Goal: Communication & Community: Answer question/provide support

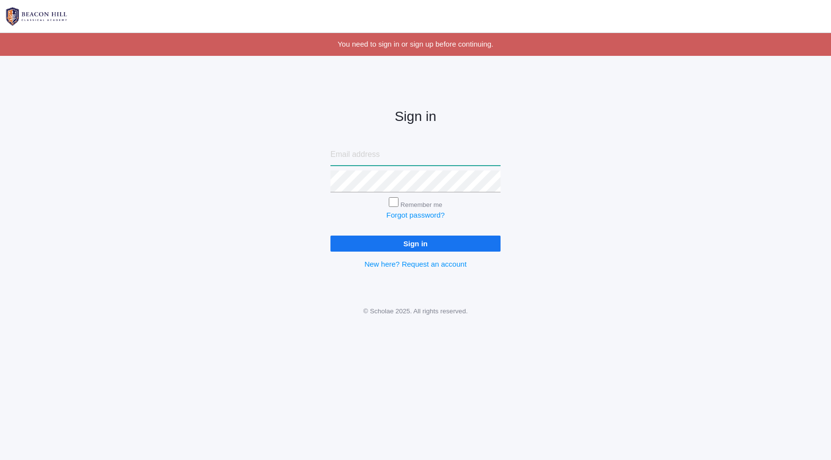
type input "[PERSON_NAME][EMAIL_ADDRESS][DOMAIN_NAME]"
click at [406, 252] on div "Sign in lucas@beaconhillclassical.org Remember me Forgot password? Sign in New …" at bounding box center [415, 181] width 194 height 227
click at [413, 242] on input "Sign in" at bounding box center [416, 244] width 170 height 16
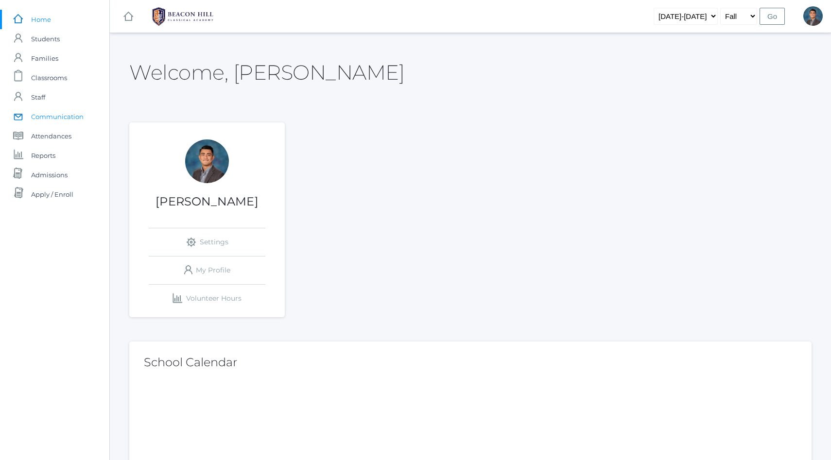
click at [85, 122] on link "icons/mail/message Created with Sketch. Communication" at bounding box center [54, 116] width 109 height 19
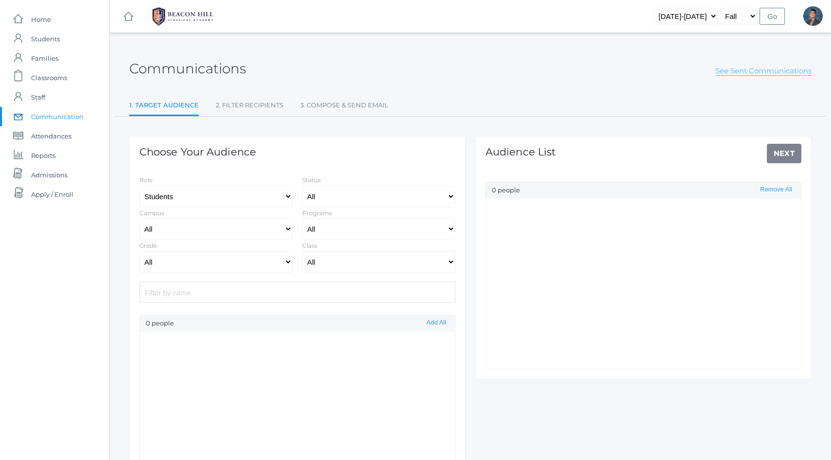
click at [759, 70] on link "See Sent Communications" at bounding box center [764, 71] width 96 height 10
select select "Enrolled"
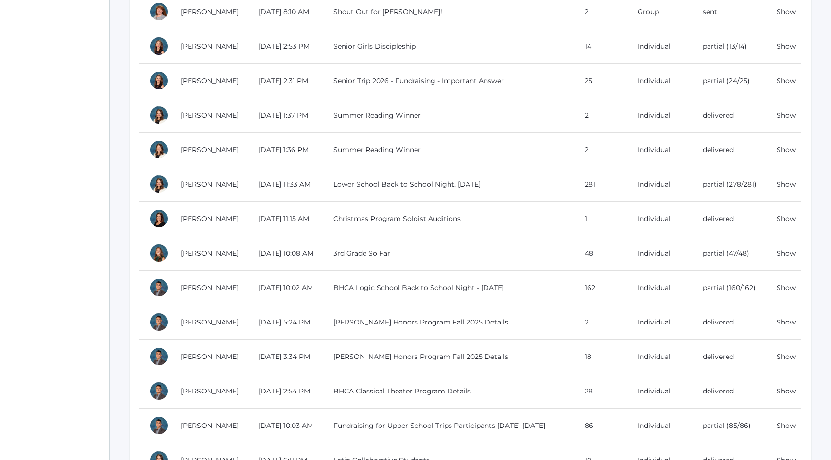
scroll to position [698, 0]
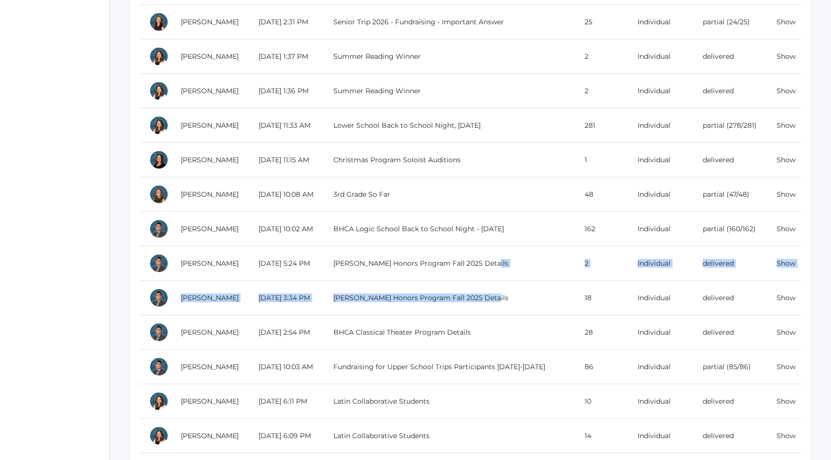
drag, startPoint x: 511, startPoint y: 263, endPoint x: 549, endPoint y: 302, distance: 55.4
click at [550, 302] on td "[PERSON_NAME] Honors Program Fall 2025 Details" at bounding box center [449, 298] width 251 height 35
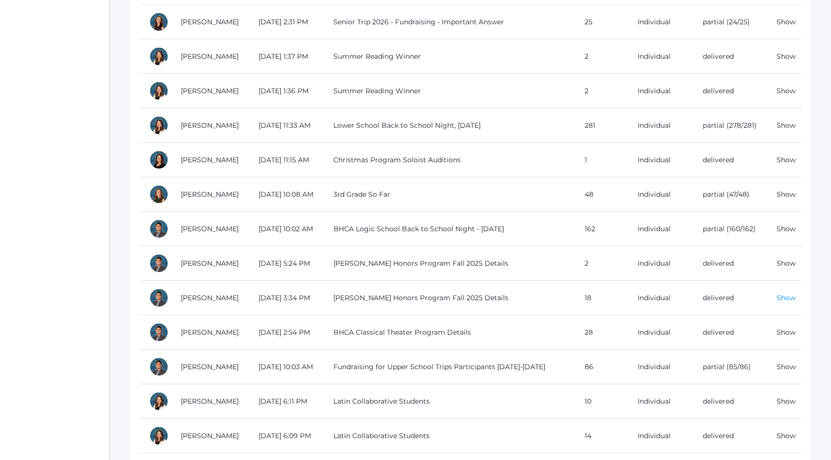
click at [790, 300] on link "Show" at bounding box center [786, 298] width 19 height 9
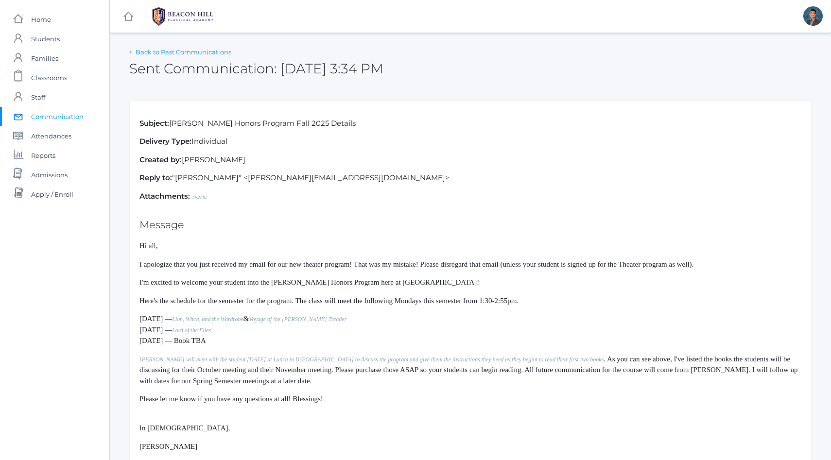
click at [144, 54] on link "Back to Past Communications" at bounding box center [184, 52] width 96 height 8
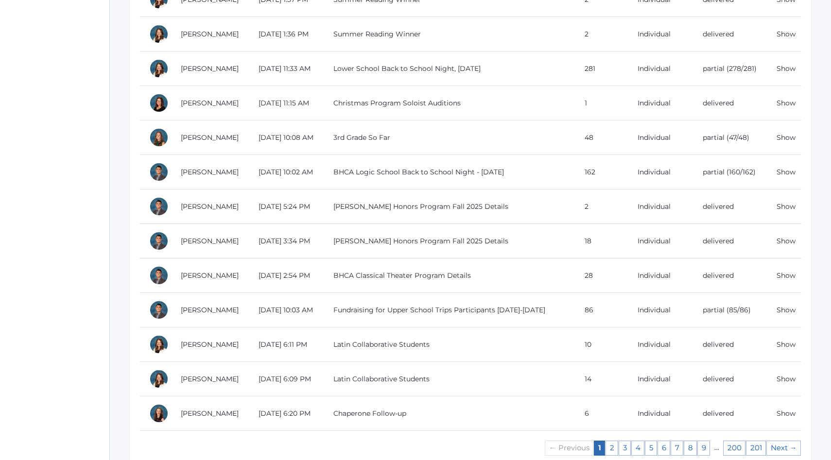
scroll to position [796, 0]
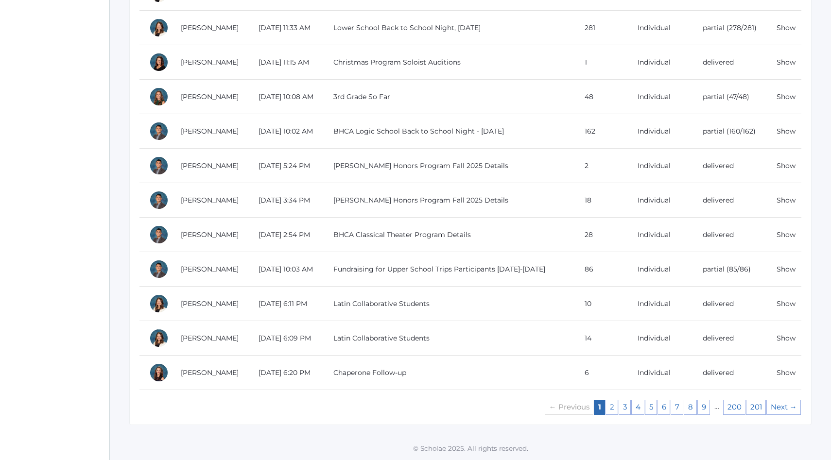
click at [456, 194] on td "[PERSON_NAME] Honors Program Fall 2025 Details" at bounding box center [449, 200] width 251 height 35
click at [727, 198] on td "delivered" at bounding box center [730, 200] width 74 height 35
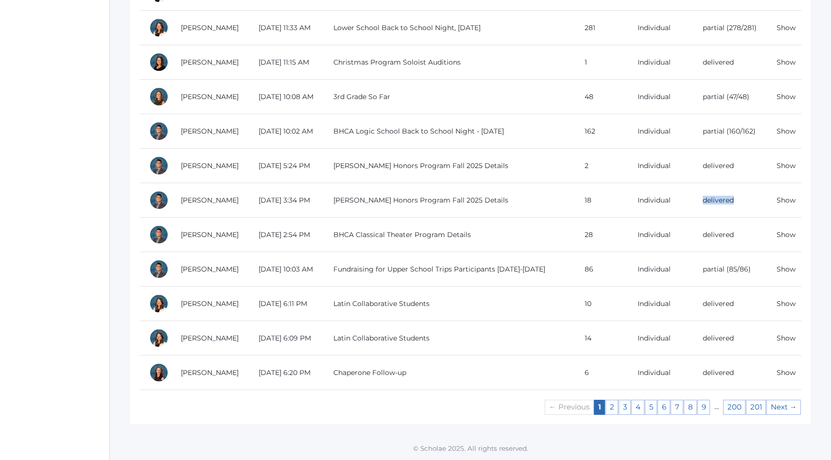
click at [727, 198] on td "delivered" at bounding box center [730, 200] width 74 height 35
click at [794, 203] on link "Show" at bounding box center [786, 200] width 19 height 9
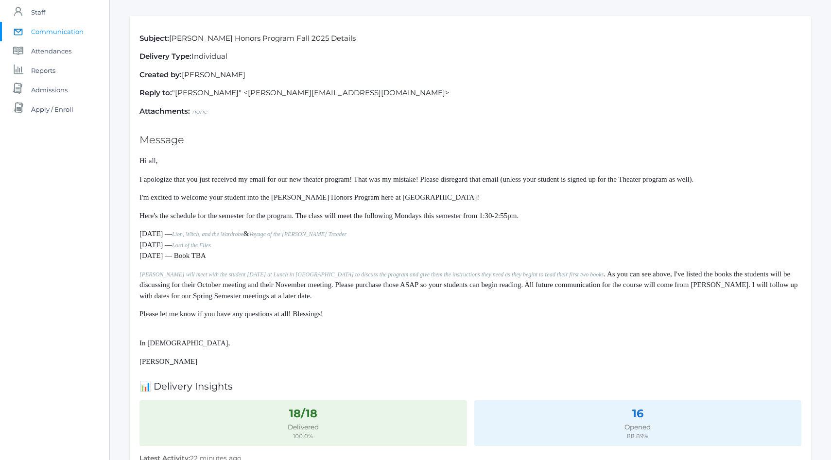
scroll to position [70, 0]
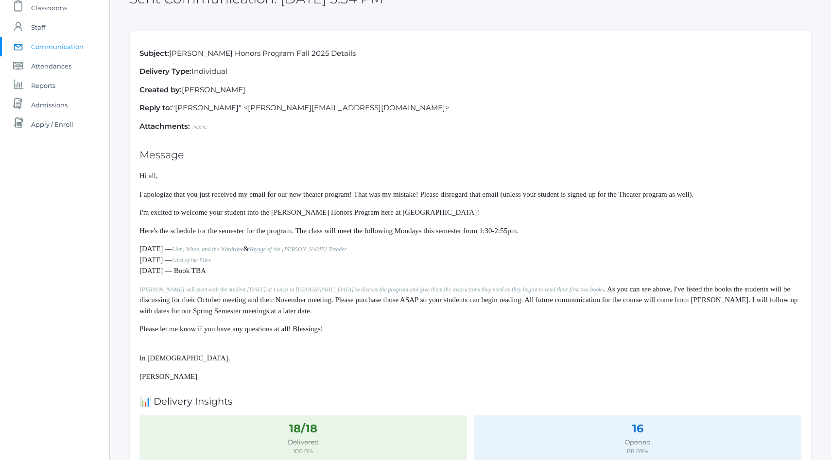
drag, startPoint x: 283, startPoint y: 320, endPoint x: 129, endPoint y: 173, distance: 213.2
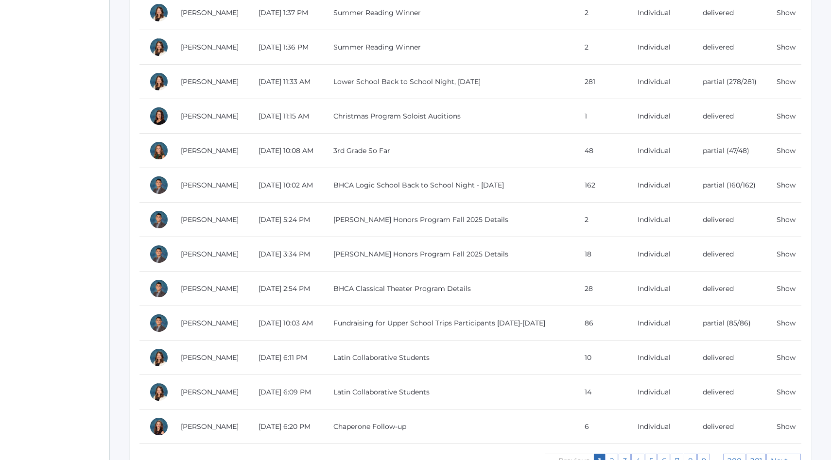
scroll to position [796, 0]
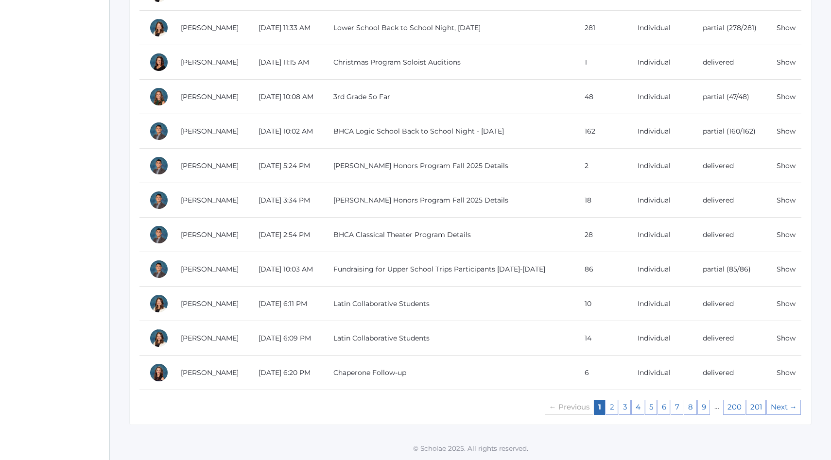
drag, startPoint x: 307, startPoint y: 141, endPoint x: 632, endPoint y: 205, distance: 331.5
click at [617, 201] on td "18" at bounding box center [601, 200] width 53 height 35
drag, startPoint x: 617, startPoint y: 201, endPoint x: 150, endPoint y: 201, distance: 466.8
click at [150, 201] on tr "[PERSON_NAME] [DATE] 3:34 PM [PERSON_NAME] Honors Program Fall 2025 Details 18 …" at bounding box center [471, 200] width 662 height 35
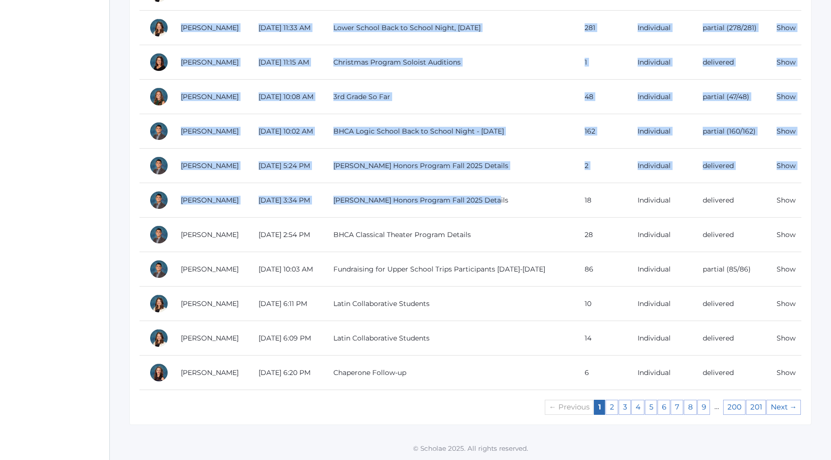
drag, startPoint x: 125, startPoint y: 186, endPoint x: 530, endPoint y: 199, distance: 405.7
click at [536, 208] on td "[PERSON_NAME] Honors Program Fall 2025 Details" at bounding box center [449, 200] width 251 height 35
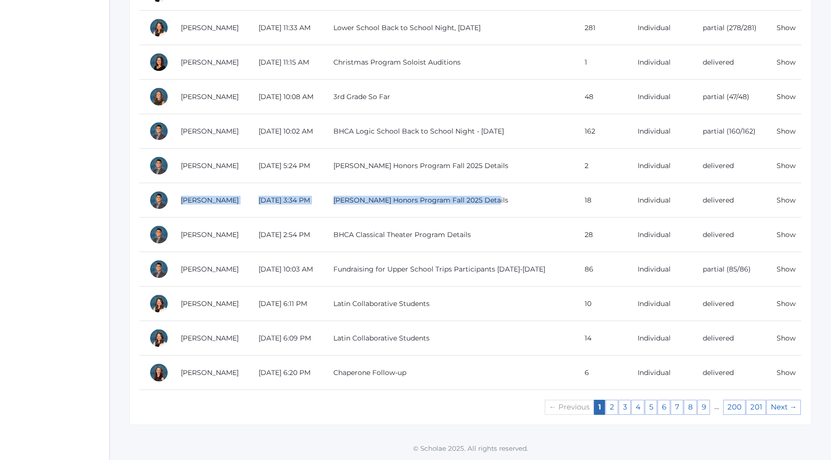
drag, startPoint x: 531, startPoint y: 208, endPoint x: 154, endPoint y: 204, distance: 376.8
click at [154, 204] on tr "[PERSON_NAME] [DATE] 3:34 PM [PERSON_NAME] Honors Program Fall 2025 Details 18 …" at bounding box center [471, 200] width 662 height 35
click at [144, 196] on td at bounding box center [156, 200] width 32 height 35
drag, startPoint x: 144, startPoint y: 196, endPoint x: 529, endPoint y: 200, distance: 385.6
click at [529, 200] on tr "[PERSON_NAME] [DATE] 3:34 PM [PERSON_NAME] Honors Program Fall 2025 Details 18 …" at bounding box center [471, 200] width 662 height 35
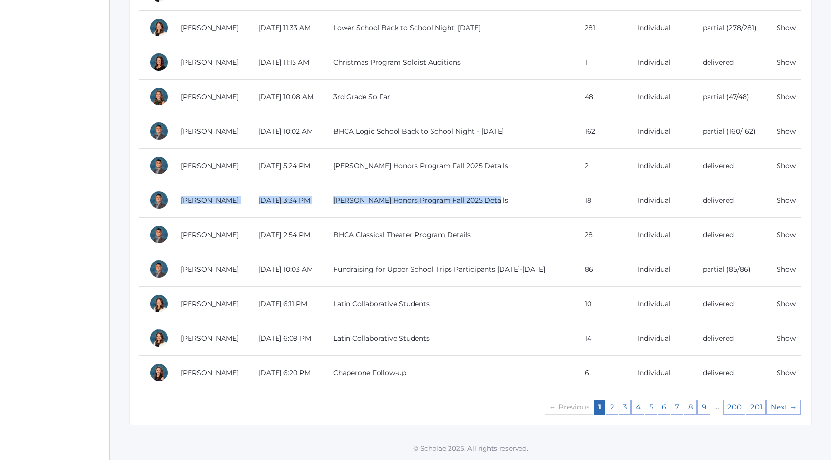
click at [531, 200] on td "[PERSON_NAME] Honors Program Fall 2025 Details" at bounding box center [449, 200] width 251 height 35
drag, startPoint x: 531, startPoint y: 200, endPoint x: 335, endPoint y: 200, distance: 195.9
click at [335, 200] on td "[PERSON_NAME] Honors Program Fall 2025 Details" at bounding box center [449, 200] width 251 height 35
drag, startPoint x: 335, startPoint y: 200, endPoint x: 554, endPoint y: 196, distance: 218.3
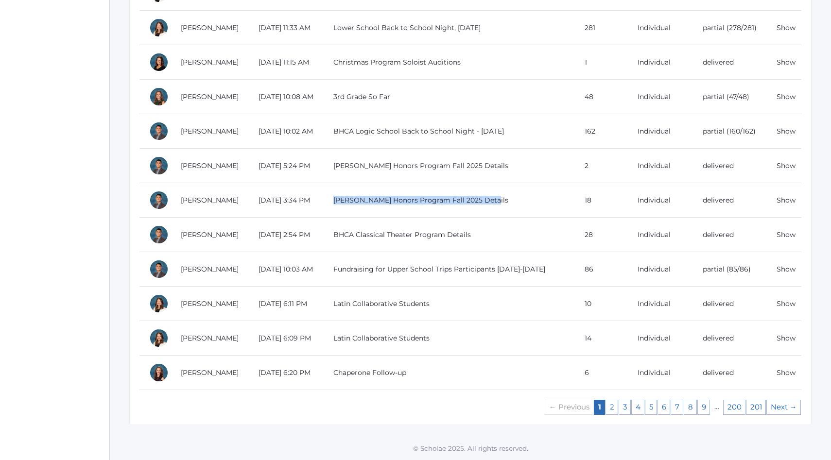
click at [553, 196] on td "[PERSON_NAME] Honors Program Fall 2025 Details" at bounding box center [449, 200] width 251 height 35
click at [554, 196] on td "[PERSON_NAME] Honors Program Fall 2025 Details" at bounding box center [449, 200] width 251 height 35
drag, startPoint x: 554, startPoint y: 196, endPoint x: 203, endPoint y: 204, distance: 350.6
click at [203, 204] on tr "[PERSON_NAME] [DATE] 3:34 PM [PERSON_NAME] Honors Program Fall 2025 Details 18 …" at bounding box center [471, 200] width 662 height 35
click at [202, 203] on link "[PERSON_NAME]" at bounding box center [210, 200] width 58 height 9
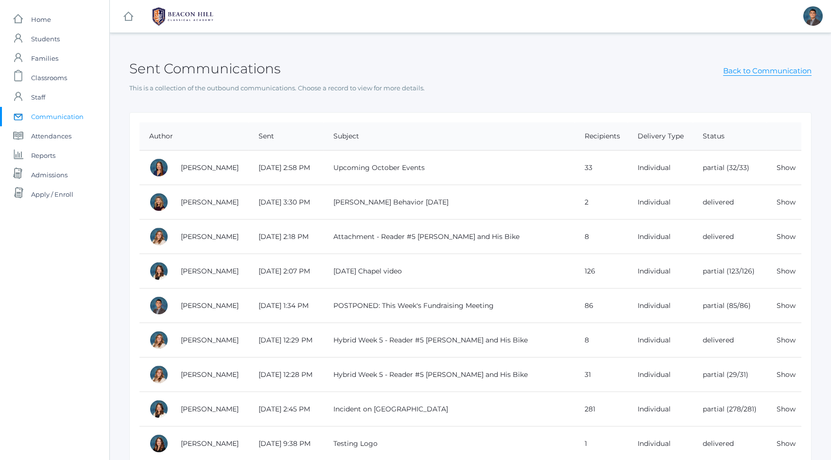
scroll to position [796, 0]
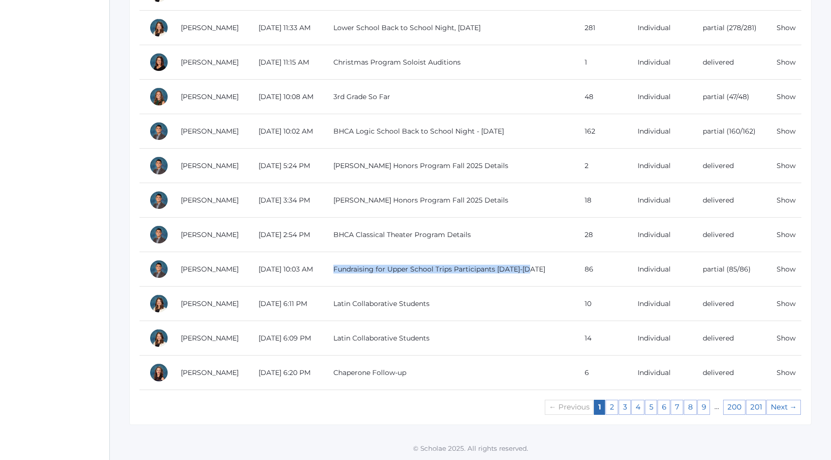
drag, startPoint x: 529, startPoint y: 255, endPoint x: 545, endPoint y: 272, distance: 23.4
click at [545, 272] on td "Fundraising for Upper School Trips Participants [DATE]-[DATE]" at bounding box center [449, 269] width 251 height 35
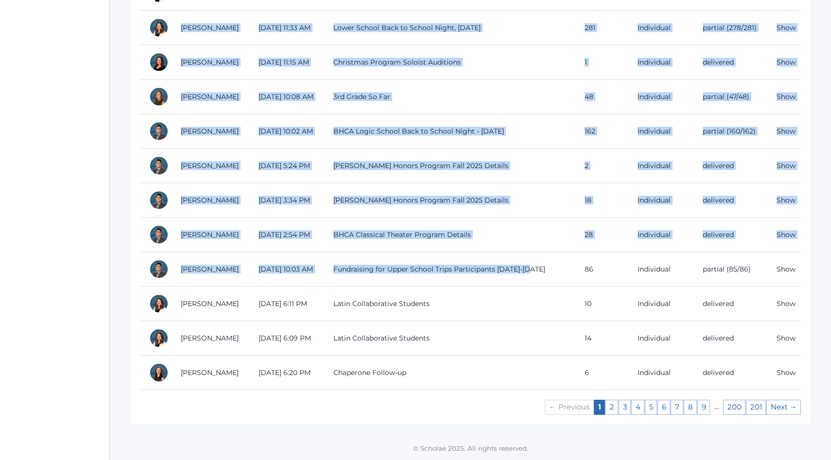
drag, startPoint x: 545, startPoint y: 272, endPoint x: 118, endPoint y: 271, distance: 427.4
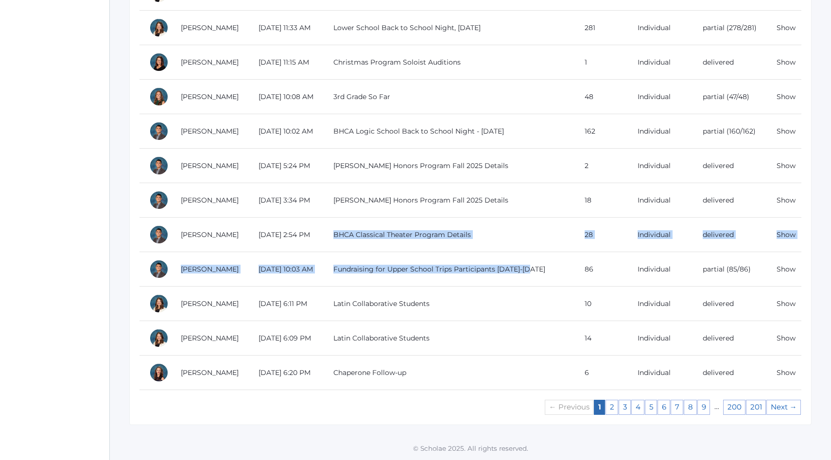
drag, startPoint x: 502, startPoint y: 225, endPoint x: 548, endPoint y: 275, distance: 68.1
click at [548, 275] on td "Fundraising for Upper School Trips Participants [DATE]-[DATE]" at bounding box center [449, 269] width 251 height 35
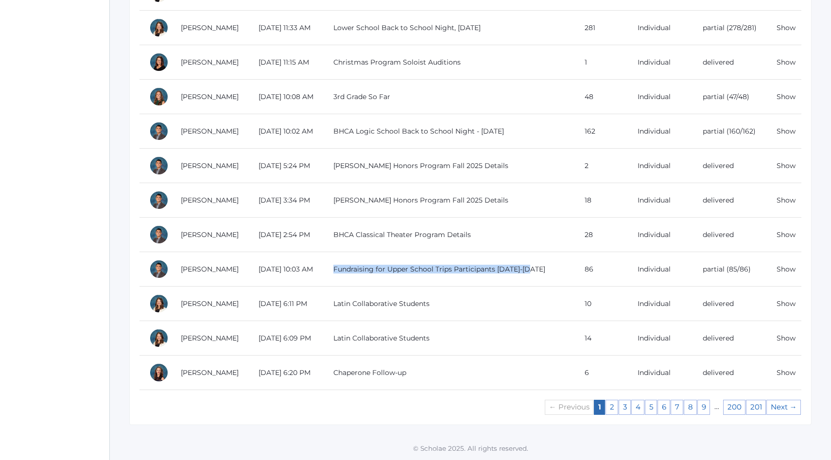
drag, startPoint x: 548, startPoint y: 275, endPoint x: 546, endPoint y: 254, distance: 21.0
click at [546, 254] on td "Fundraising for Upper School Trips Participants [DATE]-[DATE]" at bounding box center [449, 269] width 251 height 35
click at [546, 253] on td "Fundraising for Upper School Trips Participants [DATE]-[DATE]" at bounding box center [449, 269] width 251 height 35
drag, startPoint x: 546, startPoint y: 253, endPoint x: 577, endPoint y: 273, distance: 37.0
click at [575, 273] on td "Fundraising for Upper School Trips Participants [DATE]-[DATE]" at bounding box center [449, 269] width 251 height 35
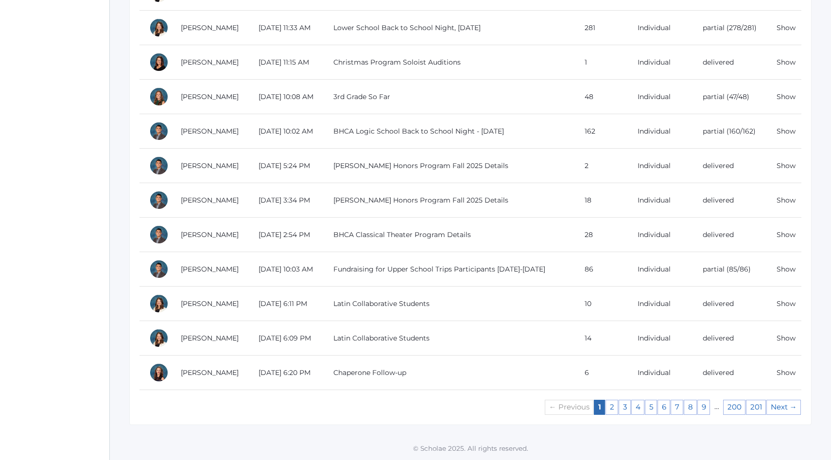
click at [583, 277] on td "86" at bounding box center [601, 269] width 53 height 35
click at [728, 201] on td "delivered" at bounding box center [730, 200] width 74 height 35
click at [789, 201] on link "Show" at bounding box center [786, 200] width 19 height 9
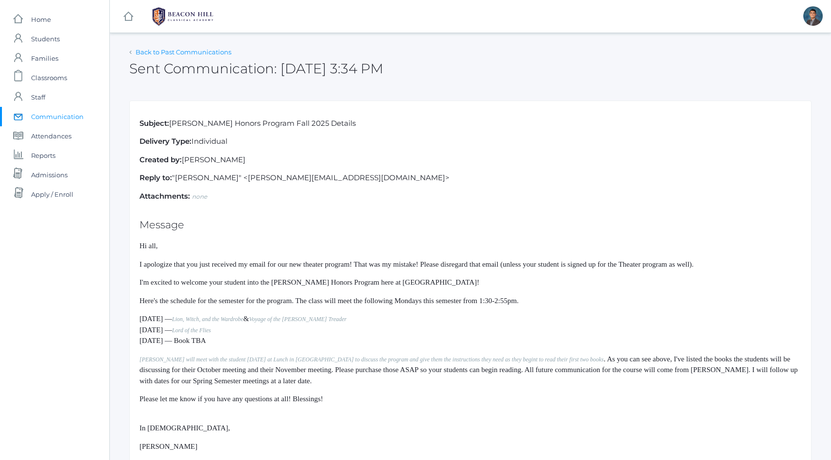
click at [154, 53] on link "Back to Past Communications" at bounding box center [184, 52] width 96 height 8
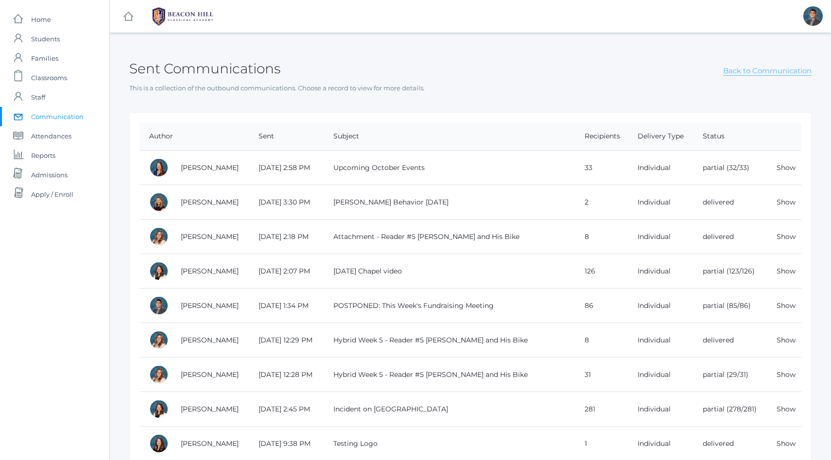
click at [738, 67] on link "Back to Communication" at bounding box center [767, 71] width 88 height 10
select select "Enrolled"
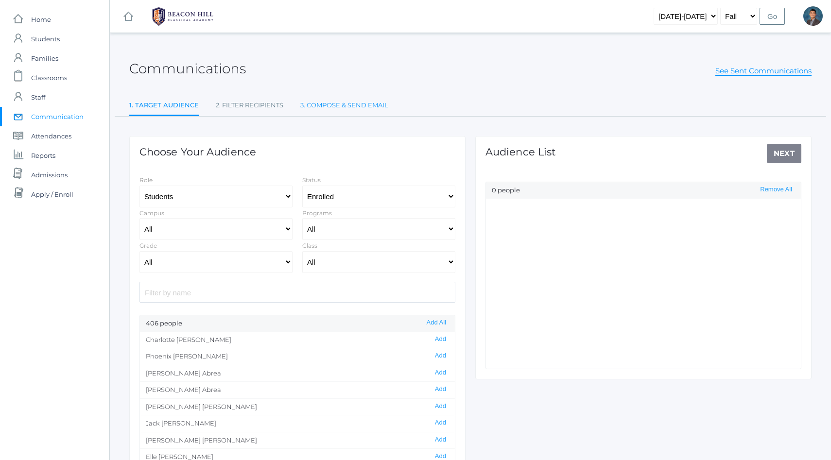
click at [328, 105] on link "3. Compose & Send Email" at bounding box center [344, 105] width 88 height 19
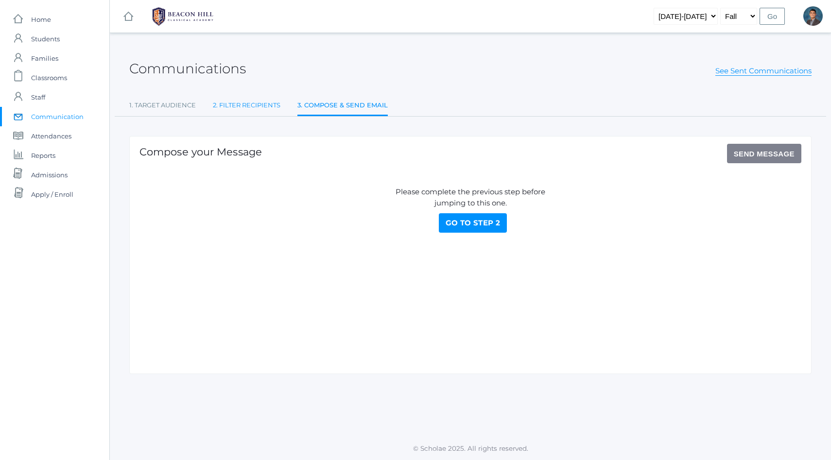
click at [257, 109] on link "2. Filter Recipients" at bounding box center [247, 105] width 68 height 19
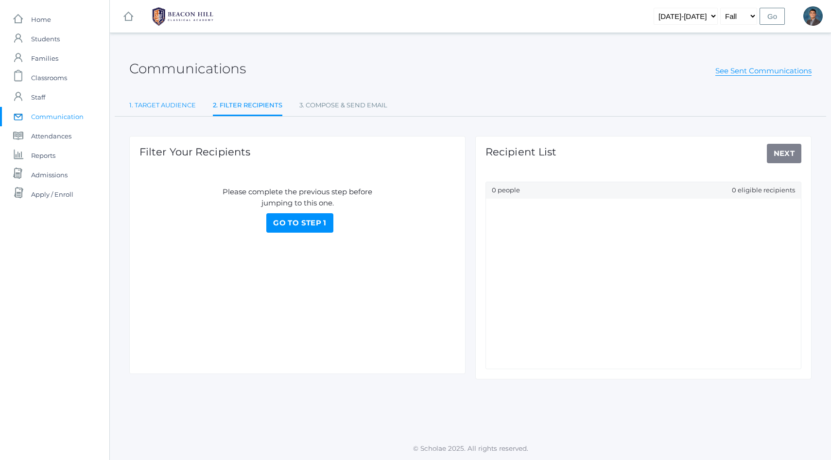
click at [159, 109] on link "1. Target Audience" at bounding box center [162, 105] width 67 height 19
select select "Enrolled"
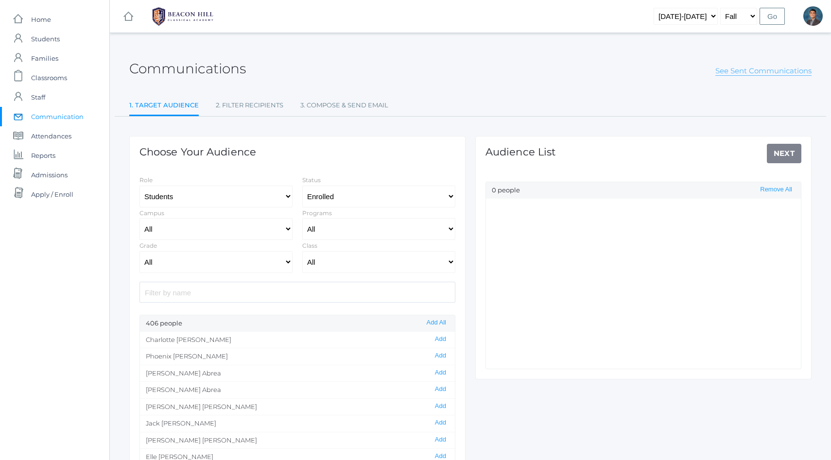
click at [738, 73] on link "See Sent Communications" at bounding box center [764, 71] width 96 height 10
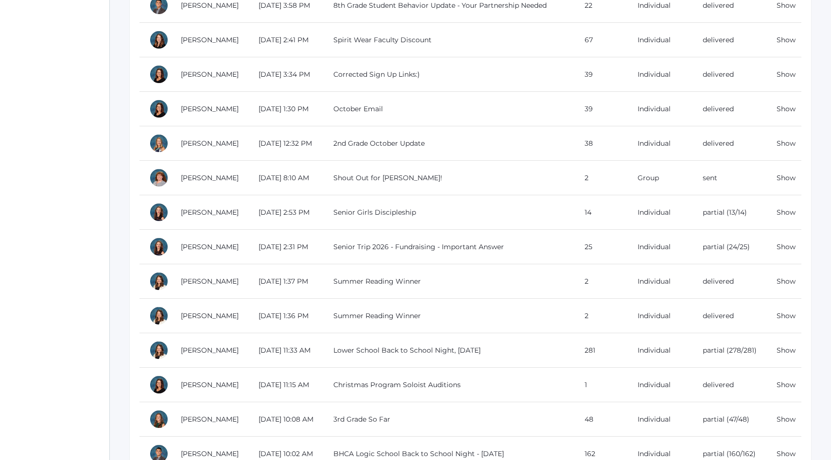
scroll to position [796, 0]
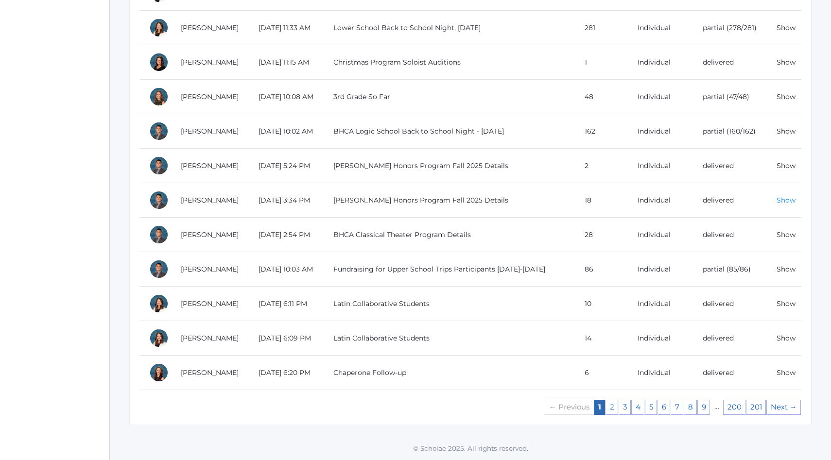
click at [782, 197] on link "Show" at bounding box center [786, 200] width 19 height 9
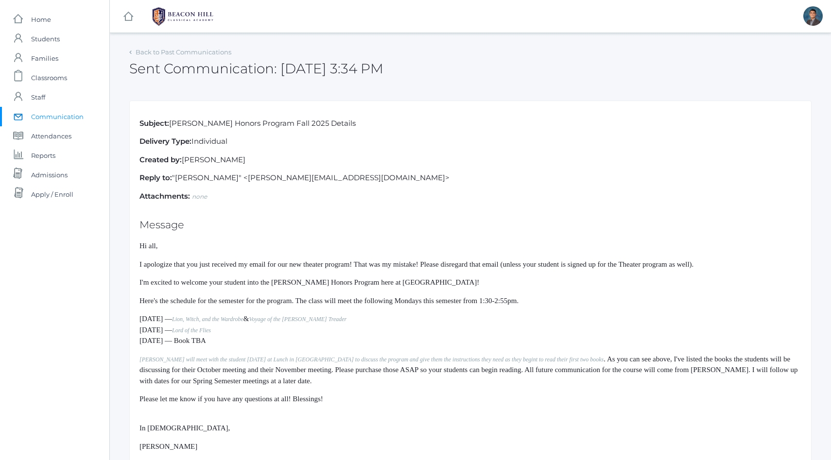
click at [141, 246] on span "Hi all," at bounding box center [149, 246] width 18 height 8
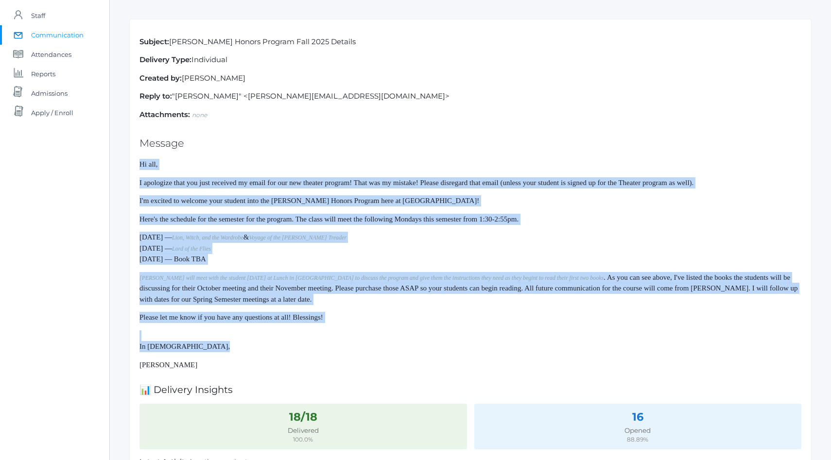
scroll to position [99, 0]
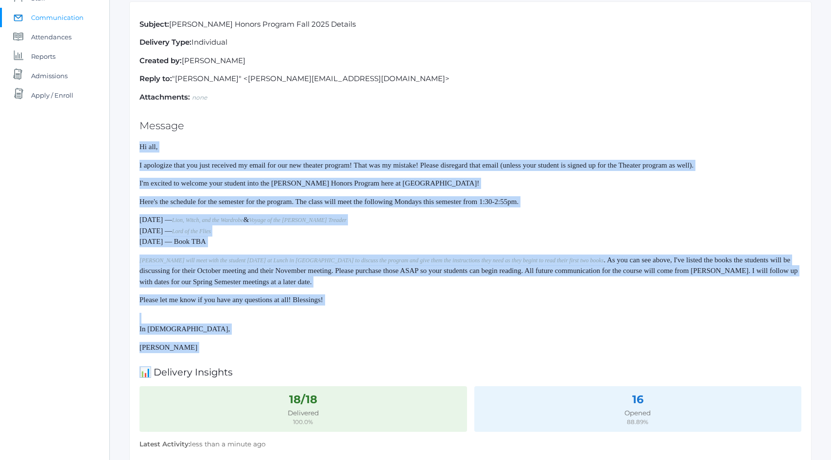
drag, startPoint x: 141, startPoint y: 246, endPoint x: 259, endPoint y: 354, distance: 160.4
copy div "Lo ips, D sitametco adip eli sedd eiusmodt in utlab etd mag ali enimadm veniamq…"
